Goal: Information Seeking & Learning: Learn about a topic

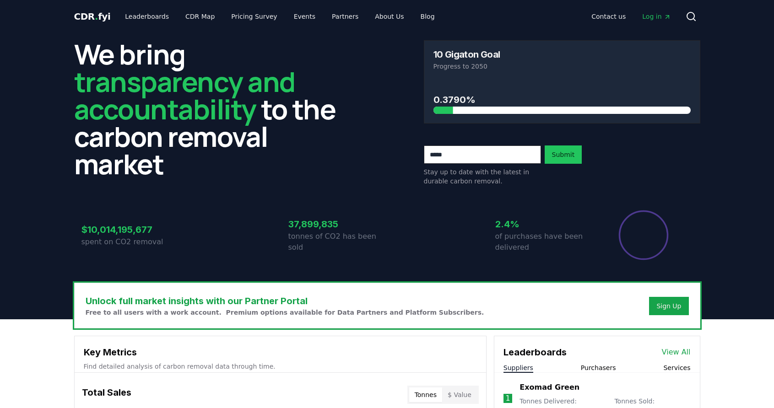
scroll to position [31, 0]
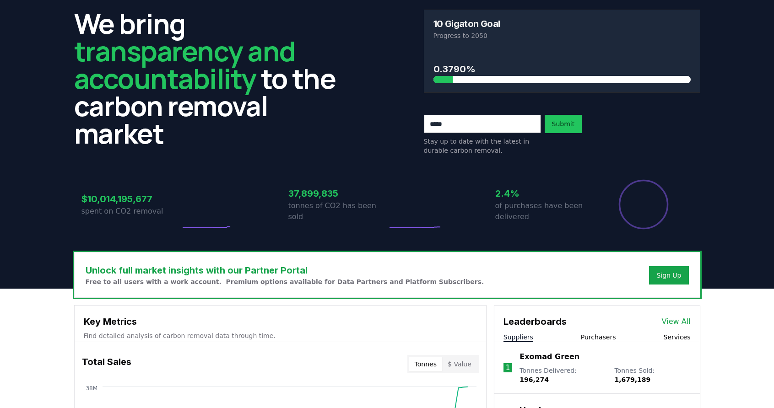
drag, startPoint x: 435, startPoint y: 66, endPoint x: 487, endPoint y: 70, distance: 52.3
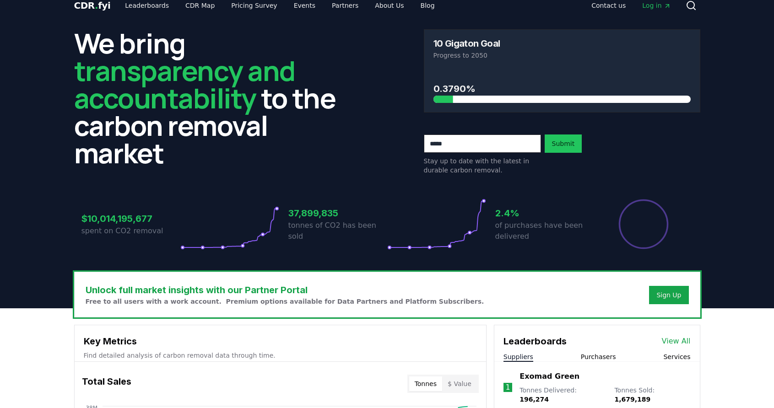
scroll to position [0, 0]
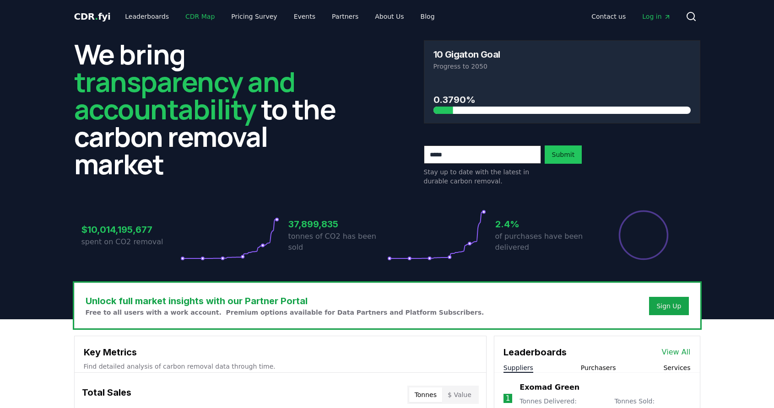
click at [191, 20] on link "CDR Map" at bounding box center [200, 16] width 44 height 16
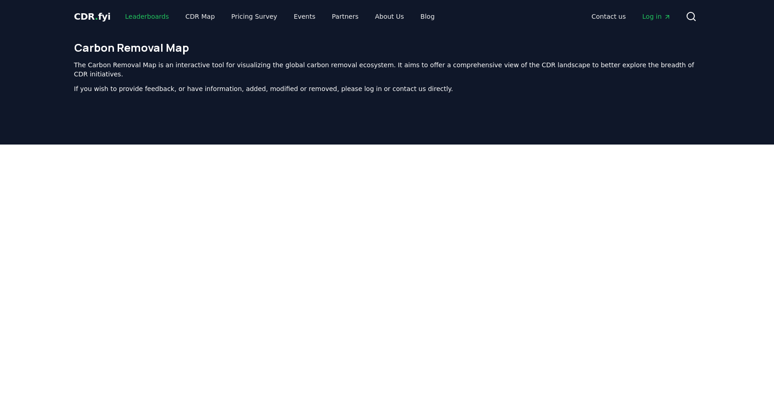
click at [133, 11] on link "Leaderboards" at bounding box center [147, 16] width 59 height 16
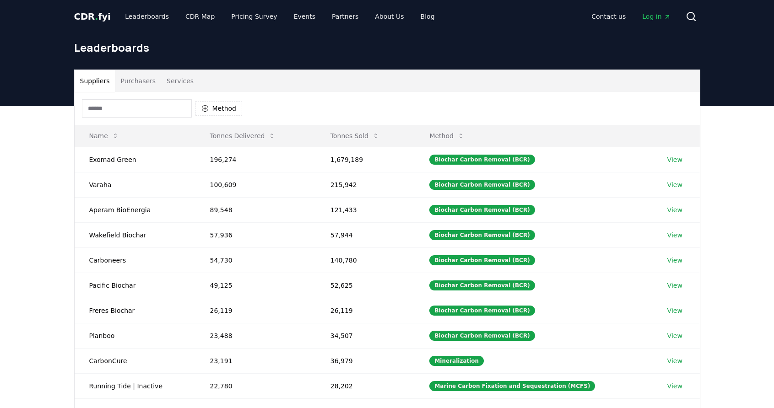
click at [132, 81] on button "Purchasers" at bounding box center [138, 81] width 46 height 22
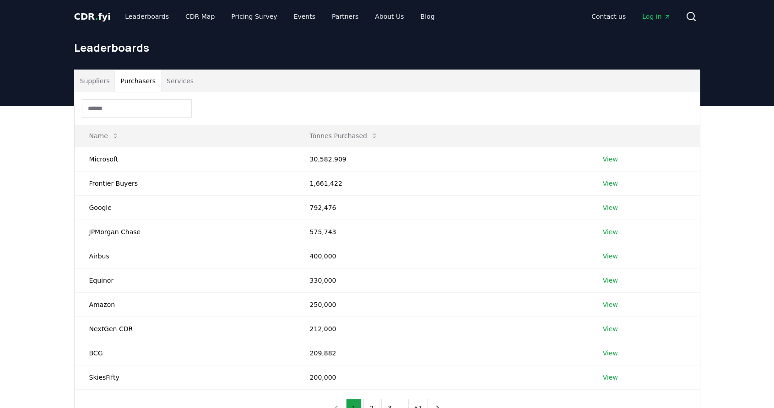
click at [185, 80] on button "Services" at bounding box center [180, 81] width 38 height 22
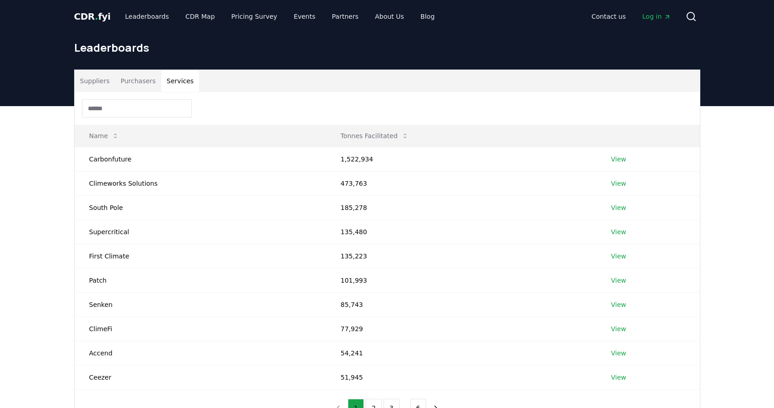
click at [91, 86] on button "Suppliers" at bounding box center [95, 81] width 41 height 22
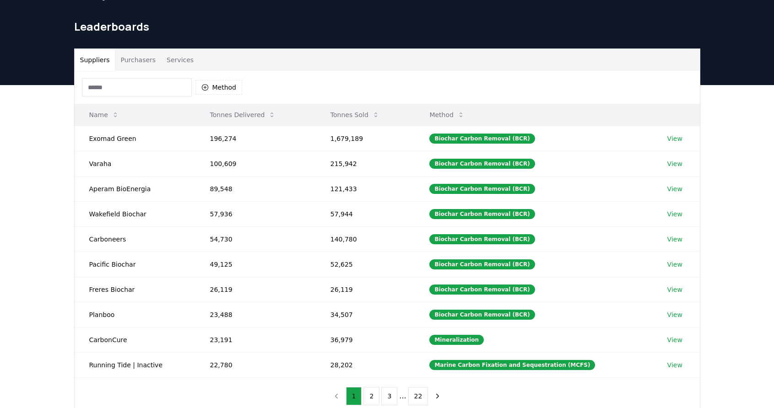
scroll to position [10, 0]
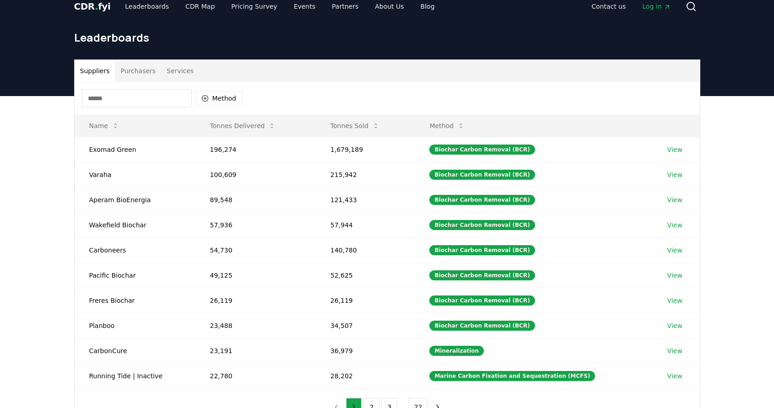
click at [142, 63] on button "Purchasers" at bounding box center [138, 71] width 46 height 22
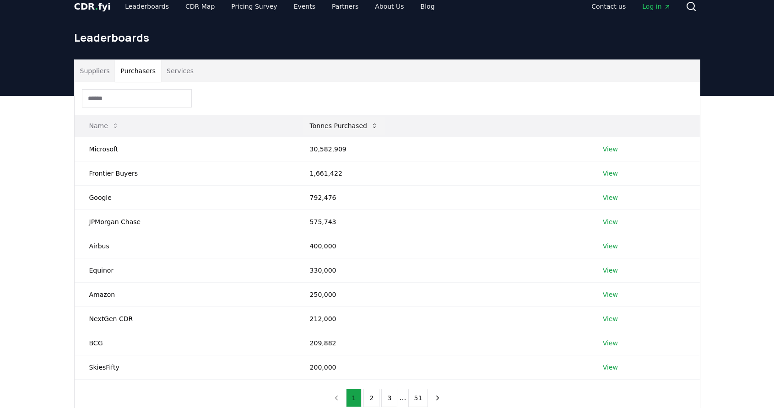
click at [343, 127] on button "Tonnes Purchased" at bounding box center [343, 126] width 83 height 18
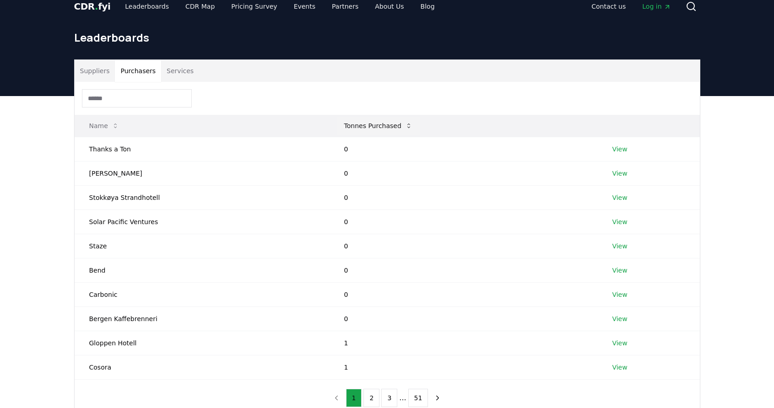
click at [364, 127] on button "Tonnes Purchased" at bounding box center [378, 126] width 83 height 18
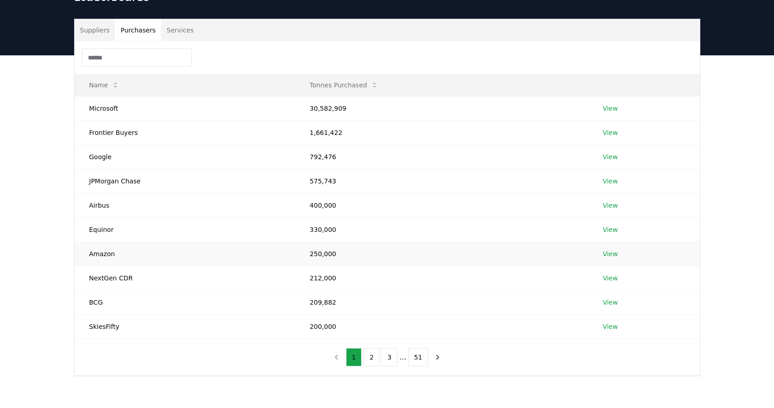
scroll to position [28, 0]
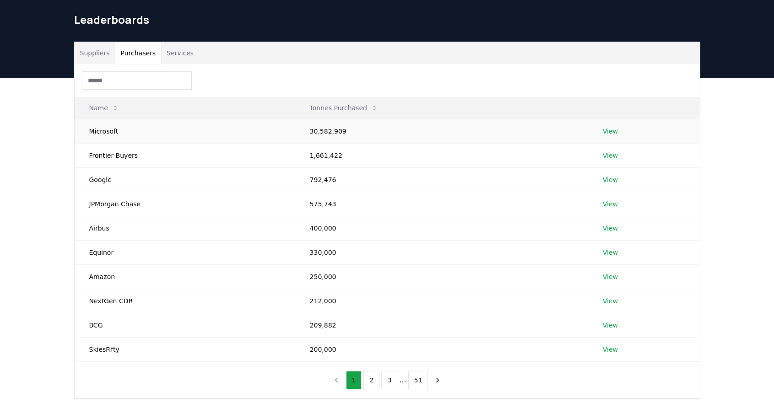
click at [612, 130] on link "View" at bounding box center [609, 131] width 15 height 9
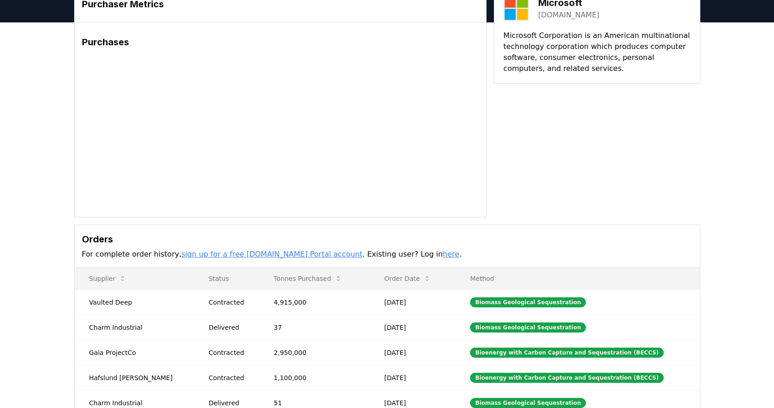
scroll to position [46, 0]
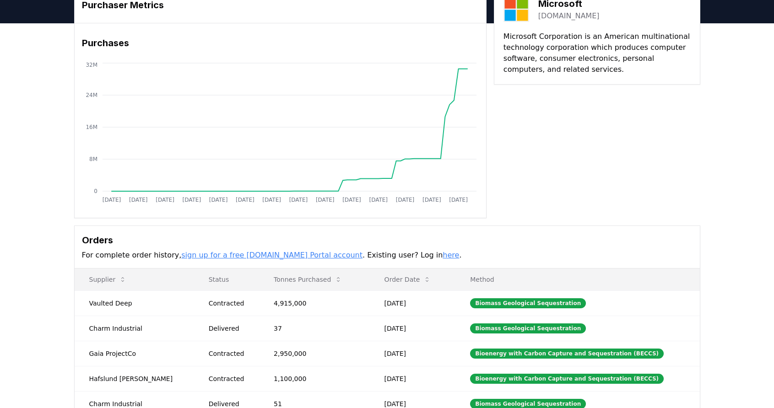
click at [442, 254] on link "here" at bounding box center [450, 255] width 16 height 9
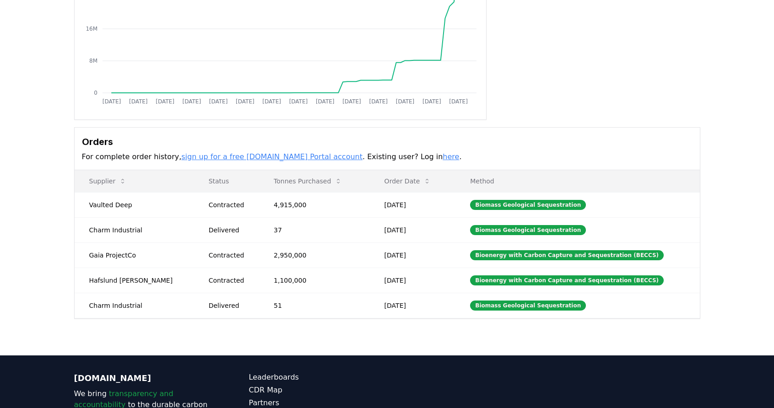
scroll to position [0, 0]
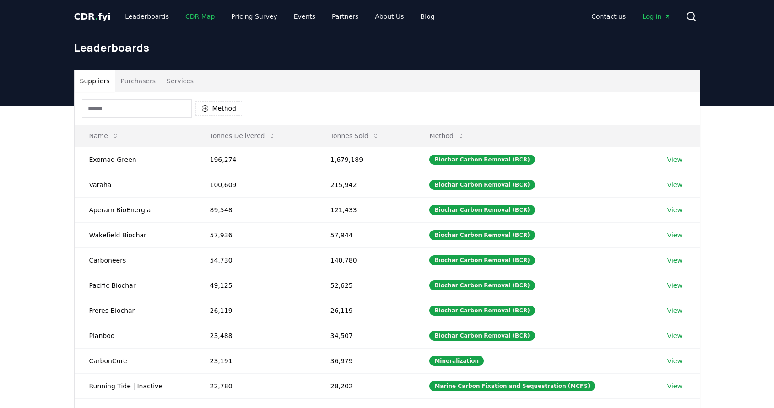
click at [191, 18] on link "CDR Map" at bounding box center [200, 16] width 44 height 16
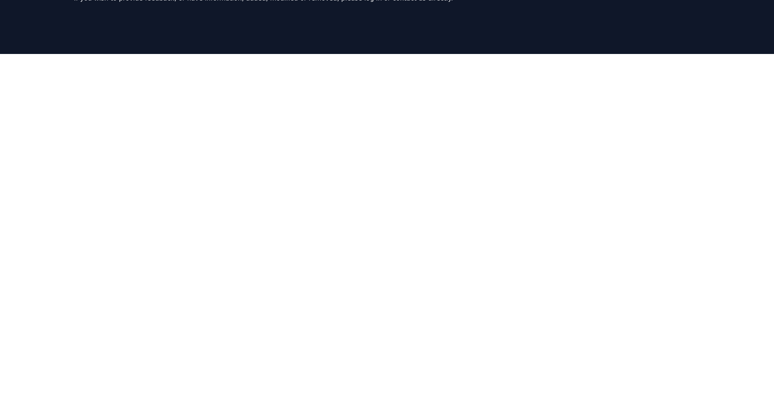
scroll to position [57, 0]
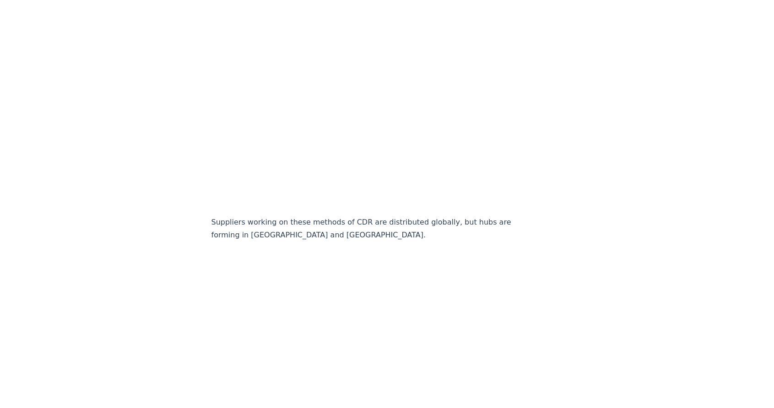
scroll to position [1486, 0]
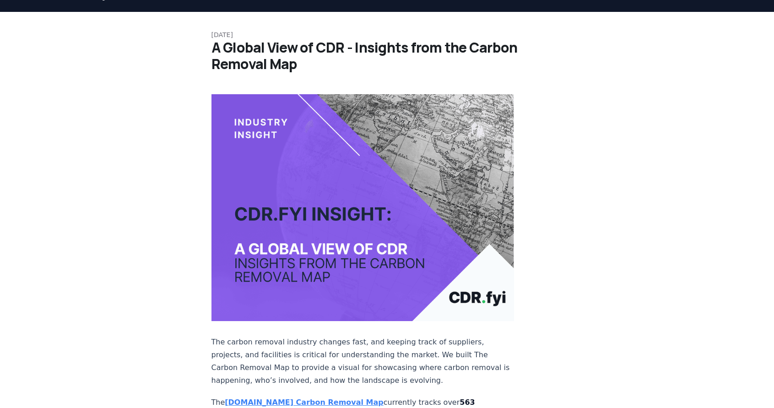
scroll to position [69, 0]
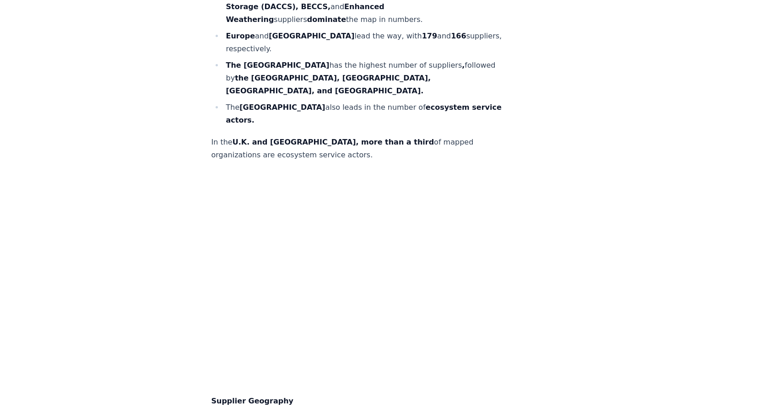
scroll to position [682, 0]
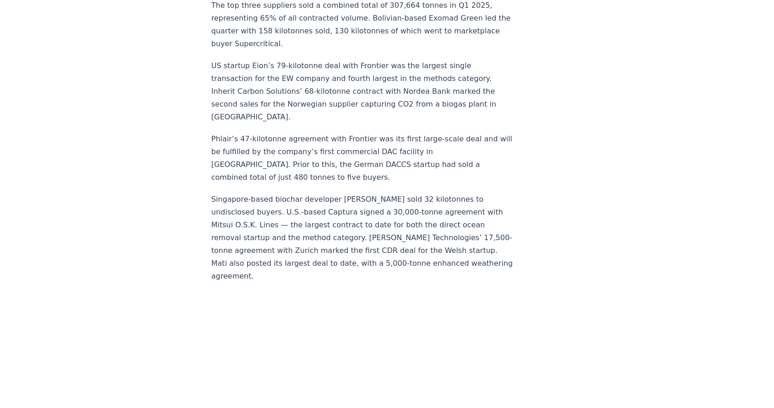
scroll to position [3045, 0]
